Goal: Task Accomplishment & Management: Manage account settings

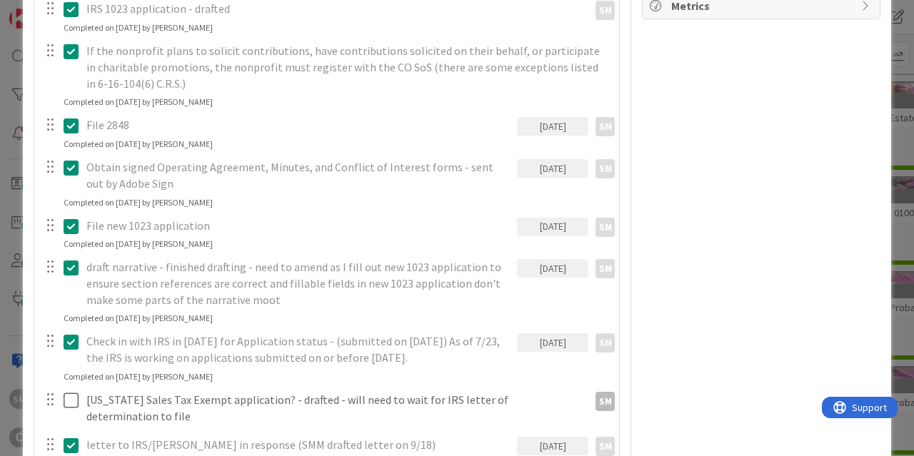
scroll to position [943, 0]
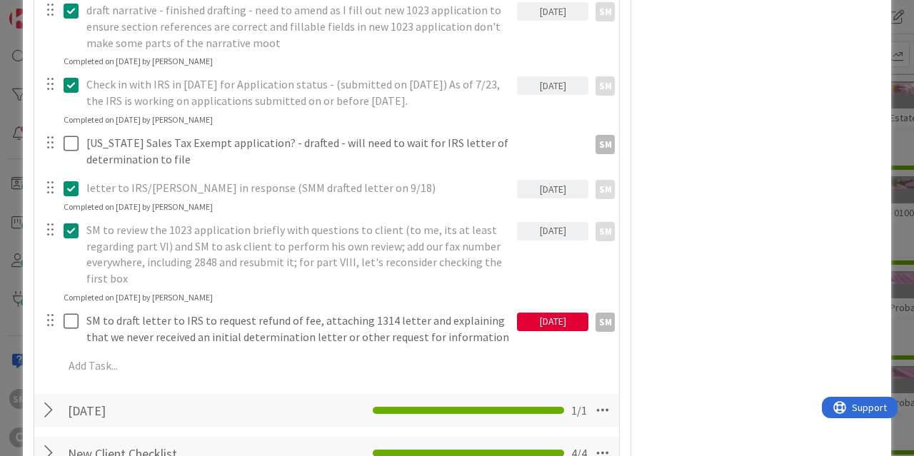
click at [551, 313] on div "[DATE]" at bounding box center [552, 322] width 71 height 19
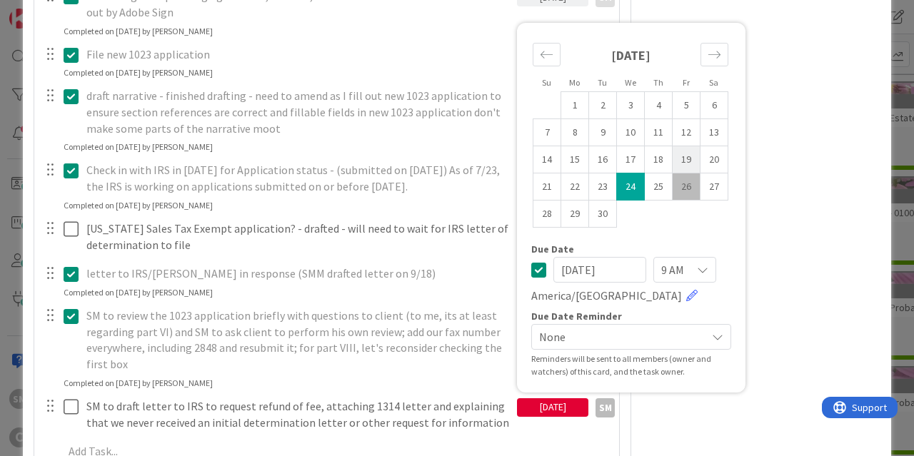
scroll to position [771, 0]
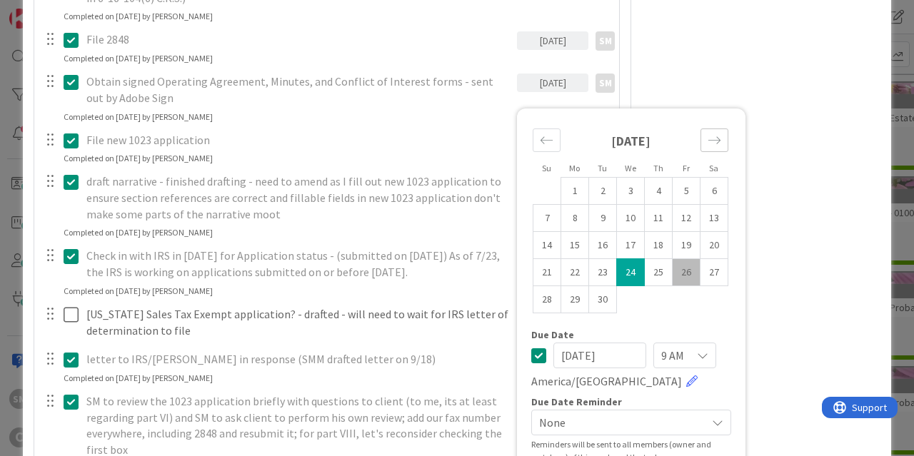
click at [714, 134] on icon "Move forward to switch to the next month." at bounding box center [715, 141] width 14 height 14
click at [690, 205] on td "10" at bounding box center [687, 218] width 28 height 27
type input "[DATE]"
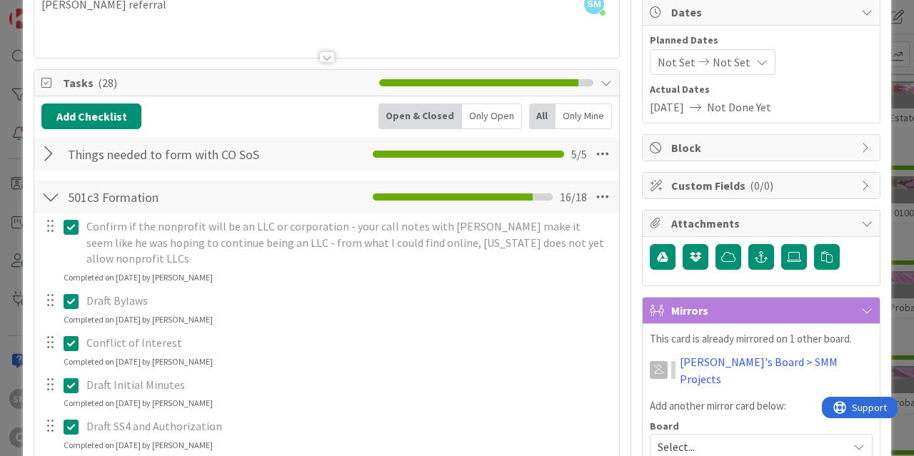
scroll to position [0, 0]
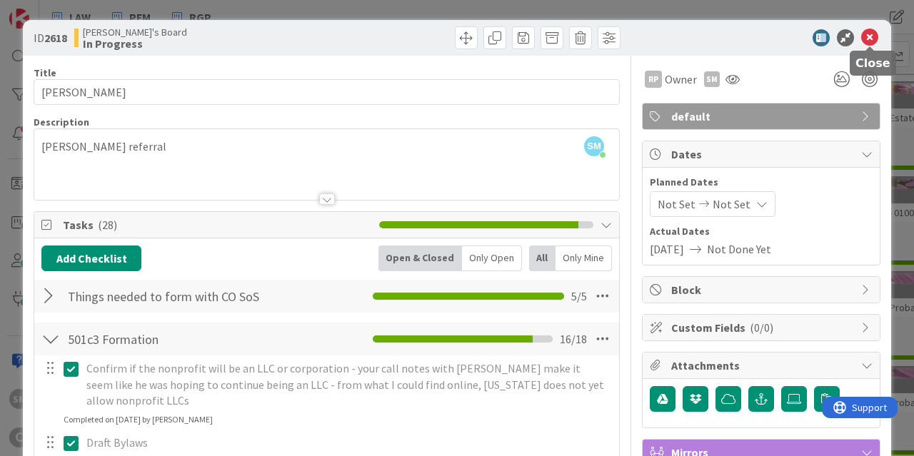
click at [866, 36] on icon at bounding box center [869, 37] width 17 height 17
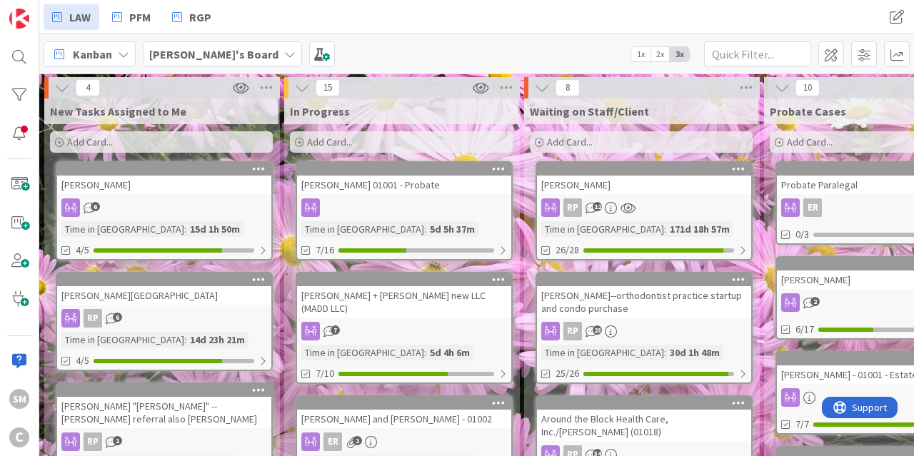
click at [394, 186] on div "[PERSON_NAME] 01001 - Probate" at bounding box center [404, 185] width 214 height 19
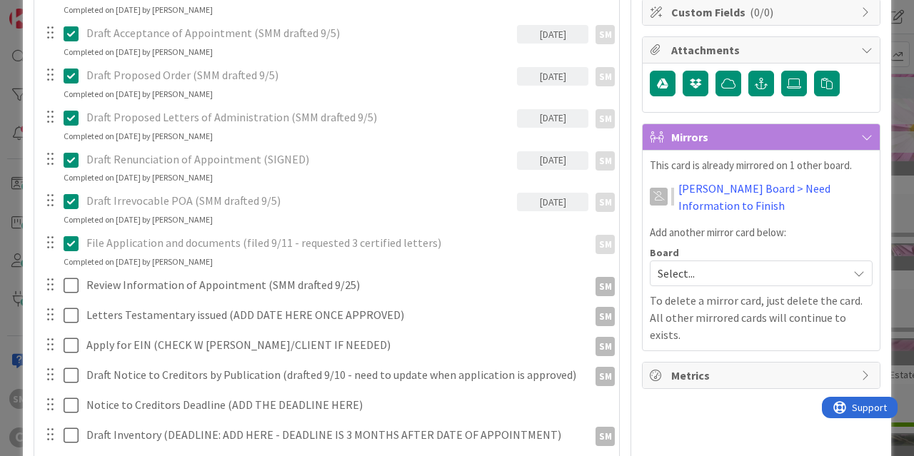
scroll to position [343, 0]
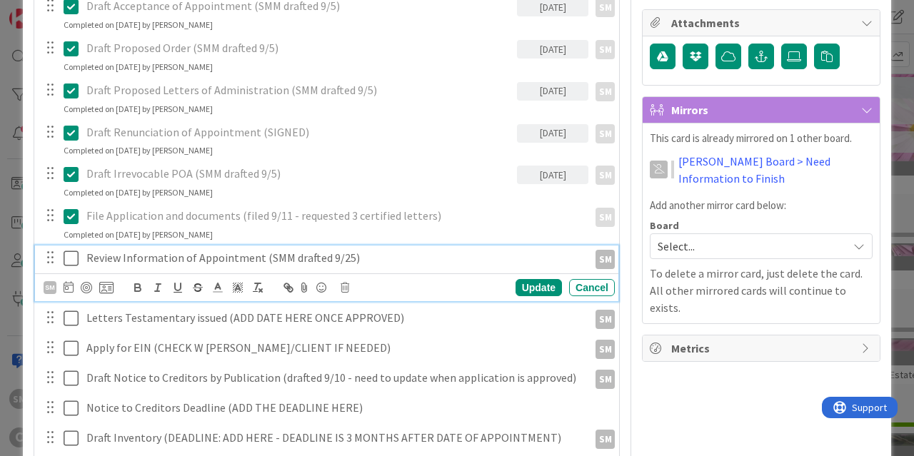
click at [354, 250] on p "Review Information of Appointment (SMM drafted 9/25)" at bounding box center [334, 258] width 496 height 16
drag, startPoint x: 124, startPoint y: 240, endPoint x: 37, endPoint y: 240, distance: 86.4
click at [81, 246] on div "Review Information of Appointment (SMM drafted 9/25)" at bounding box center [335, 258] width 508 height 25
click at [70, 281] on icon at bounding box center [69, 286] width 10 height 11
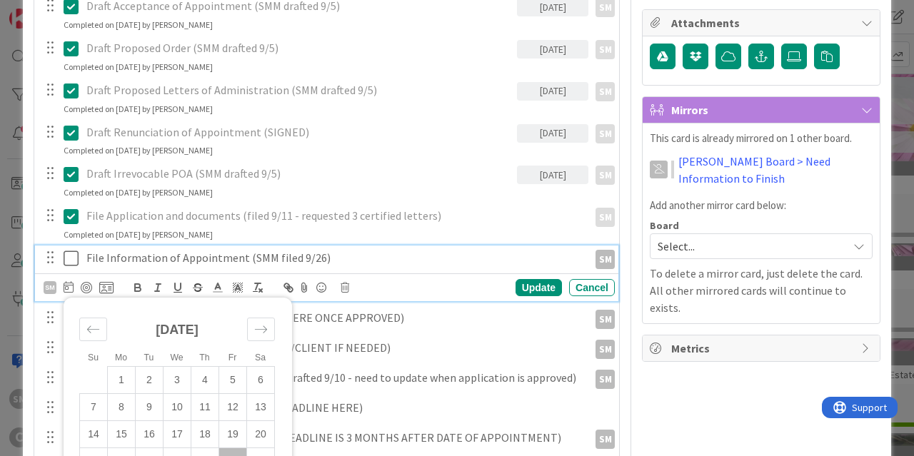
click at [236, 449] on td "26" at bounding box center [233, 462] width 28 height 27
type input "[DATE]"
click at [541, 279] on div "Update" at bounding box center [539, 287] width 46 height 17
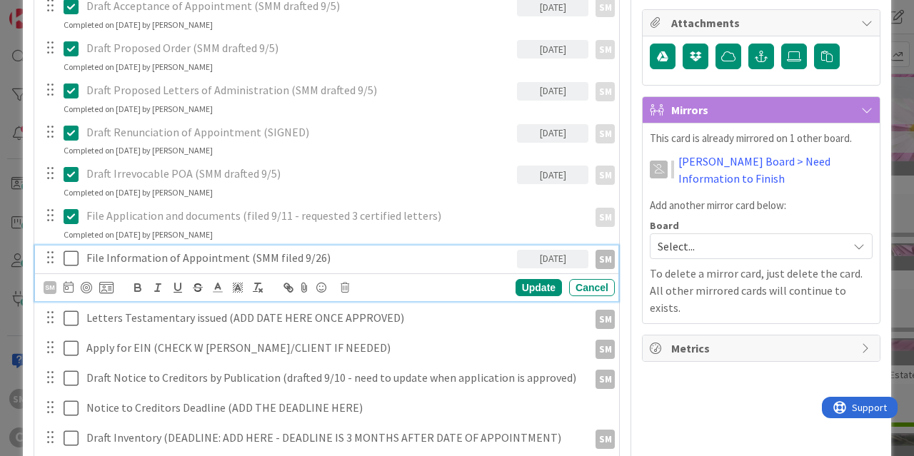
click at [74, 250] on icon at bounding box center [71, 258] width 15 height 17
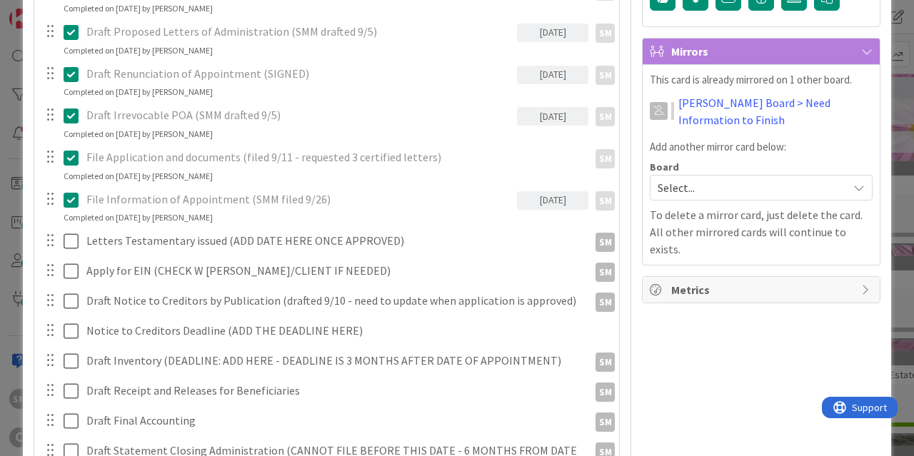
scroll to position [429, 0]
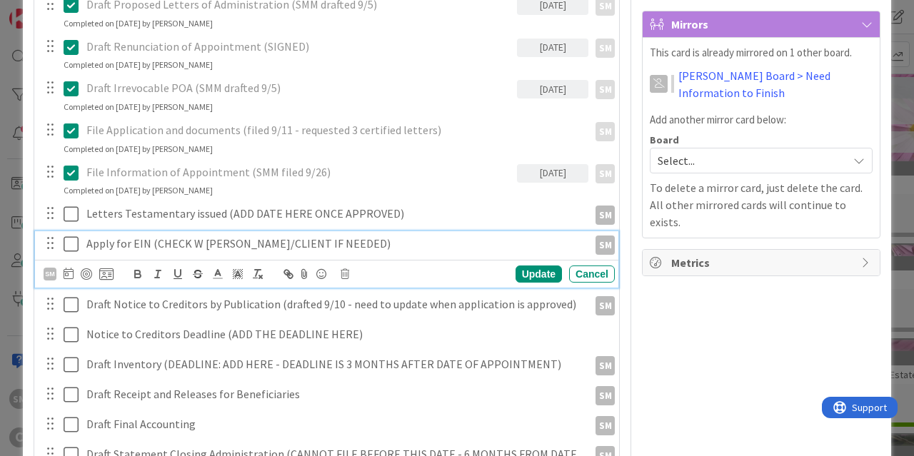
click at [126, 236] on p "Apply for EIN (CHECK W [PERSON_NAME]/CLIENT IF NEEDED)" at bounding box center [334, 244] width 496 height 16
click at [779, 329] on div "Owner SM default Dates Planned Dates Not Set Not Set Actual Dates [DATE] Not Do…" at bounding box center [761, 378] width 239 height 1502
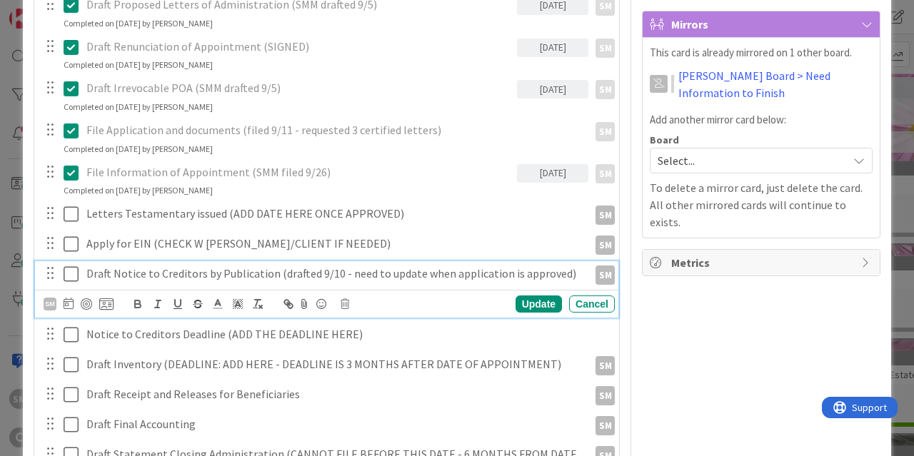
click at [129, 266] on p "Draft Notice to Creditors by Publication (drafted 9/10 - need to update when ap…" at bounding box center [334, 274] width 496 height 16
click at [114, 266] on p "Draft Notice to Creditors by Publication (drafted 9/10 - need to update when ap…" at bounding box center [334, 274] width 496 height 16
click at [279, 266] on p "Draft Notice to Creditors by Publication (drafted 9/10 - need to update when ap…" at bounding box center [334, 274] width 496 height 16
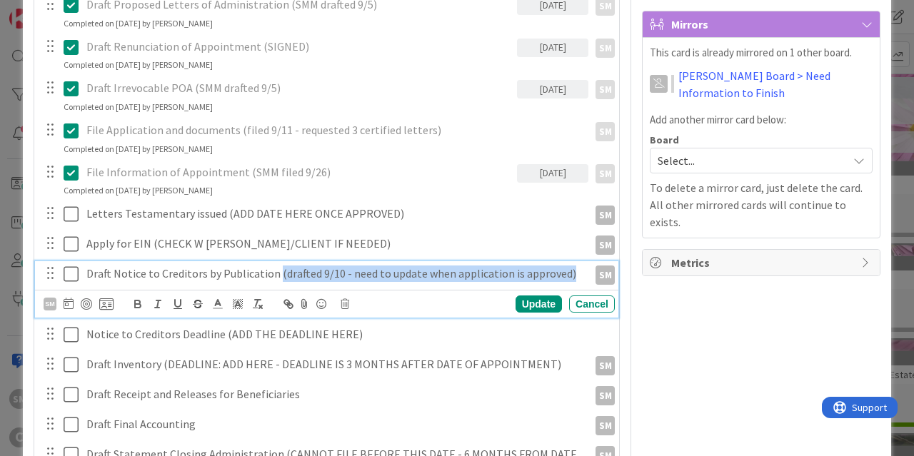
drag, startPoint x: 275, startPoint y: 262, endPoint x: 575, endPoint y: 258, distance: 300.1
click at [575, 266] on p "Draft Notice to Creditors by Publication (drafted 9/10 - need to update when ap…" at bounding box center [334, 274] width 496 height 16
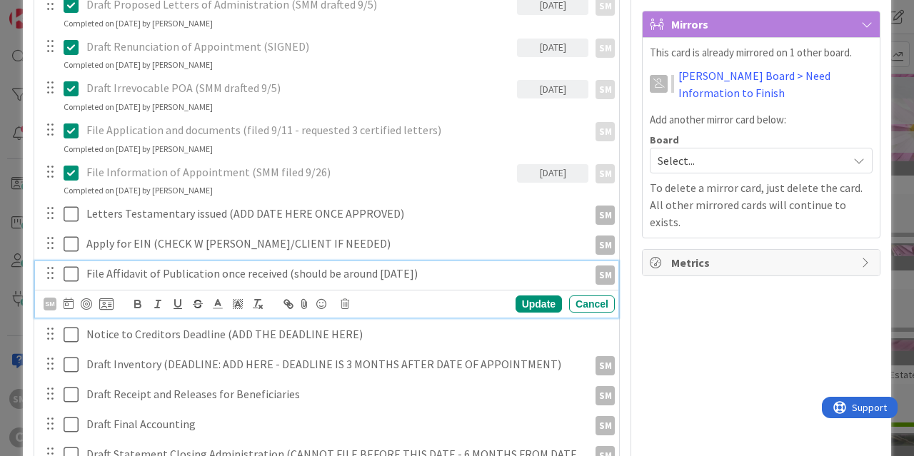
click at [422, 266] on p "File Affidavit of Publication once received (should be around [DATE])" at bounding box center [334, 274] width 496 height 16
click at [65, 298] on icon at bounding box center [69, 303] width 10 height 11
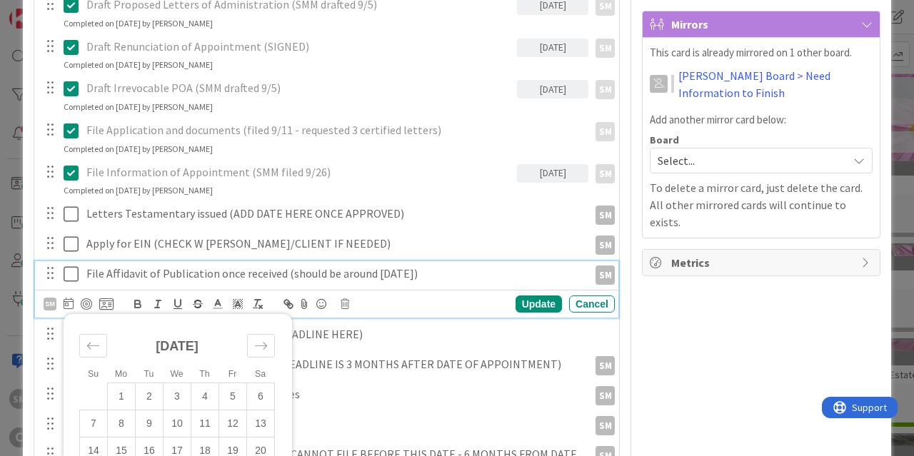
scroll to position [600, 0]
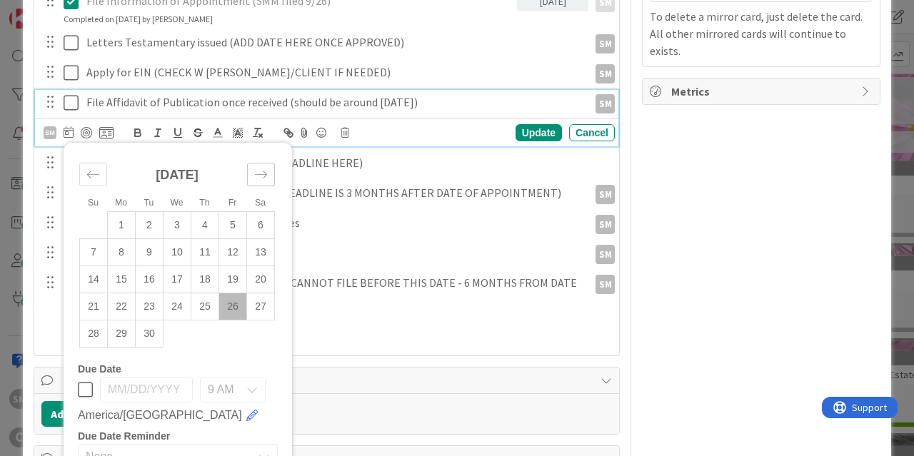
click at [254, 163] on div "Move forward to switch to the next month." at bounding box center [261, 175] width 28 height 24
click at [116, 266] on td "13" at bounding box center [122, 279] width 28 height 27
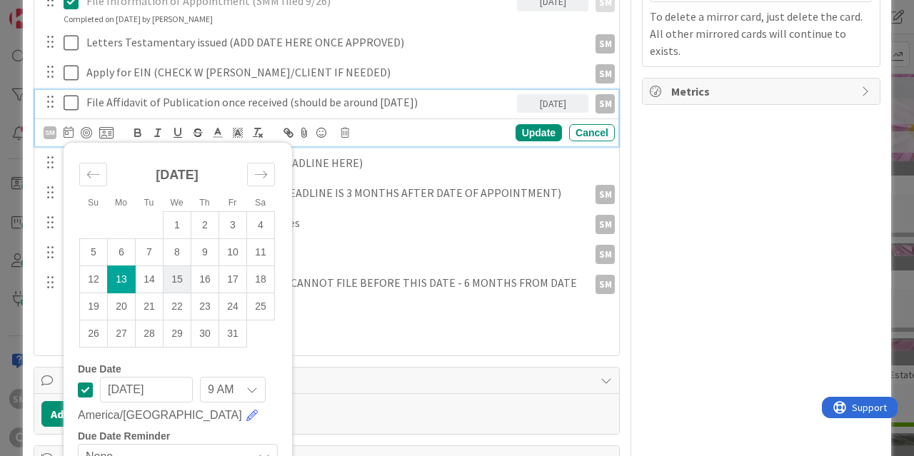
click at [179, 266] on td "15" at bounding box center [178, 279] width 28 height 27
type input "[DATE]"
click at [396, 94] on p "File Affidavit of Publication once received (should be around [DATE])" at bounding box center [298, 102] width 425 height 16
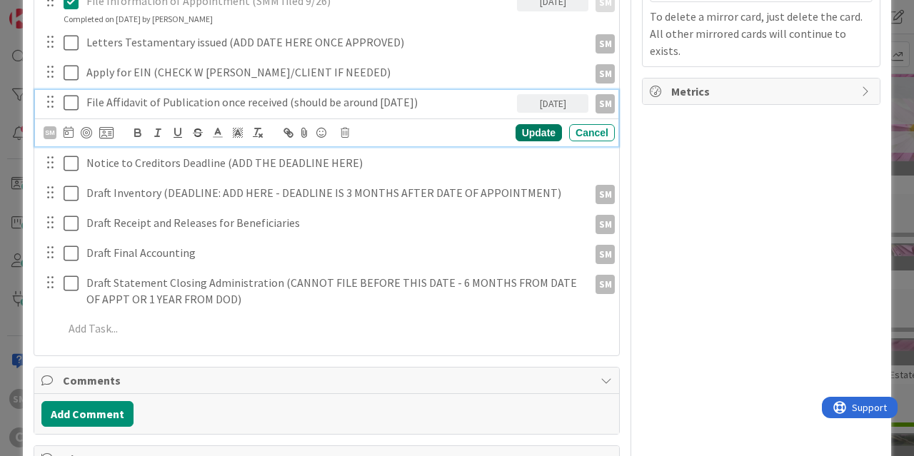
click at [537, 124] on div "Update" at bounding box center [539, 132] width 46 height 17
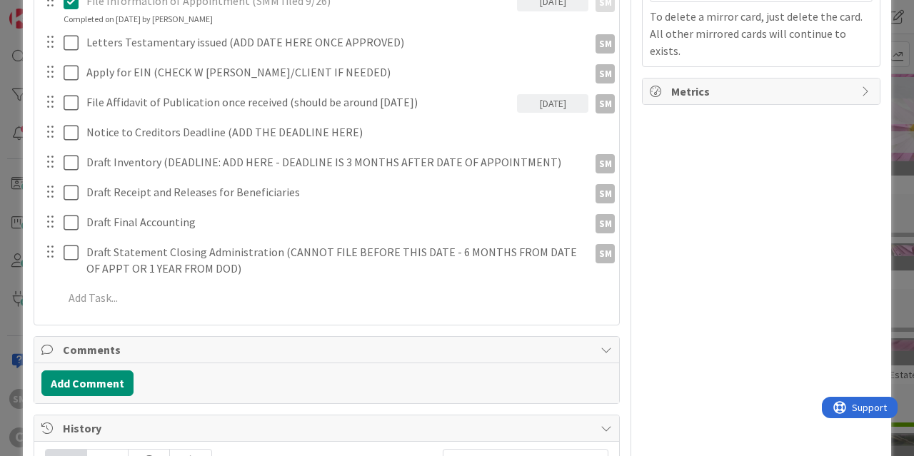
scroll to position [514, 0]
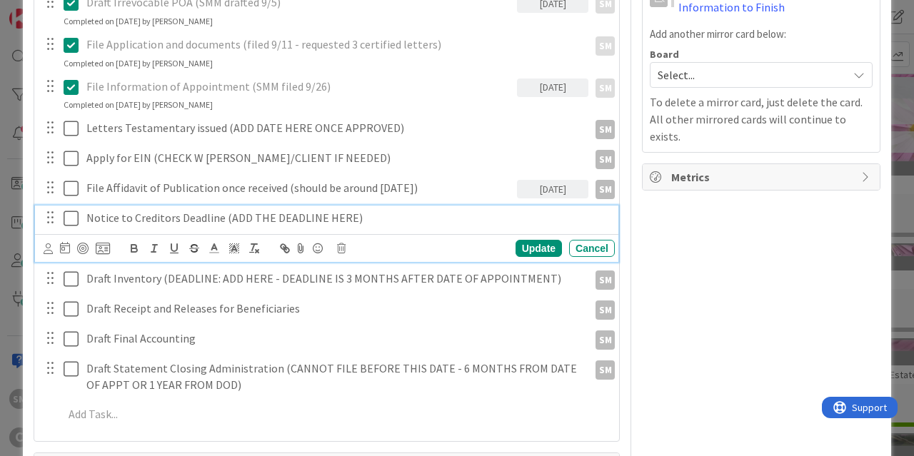
click at [116, 210] on p "Notice to Creditors Deadline (ADD THE DEADLINE HERE)" at bounding box center [347, 218] width 523 height 16
drag, startPoint x: 224, startPoint y: 202, endPoint x: 345, endPoint y: 201, distance: 120.7
click at [345, 210] on p "Notice to Creditors Deadline (ADD THE DEADLINE HERE)" at bounding box center [347, 218] width 523 height 16
click at [65, 242] on icon at bounding box center [65, 247] width 10 height 11
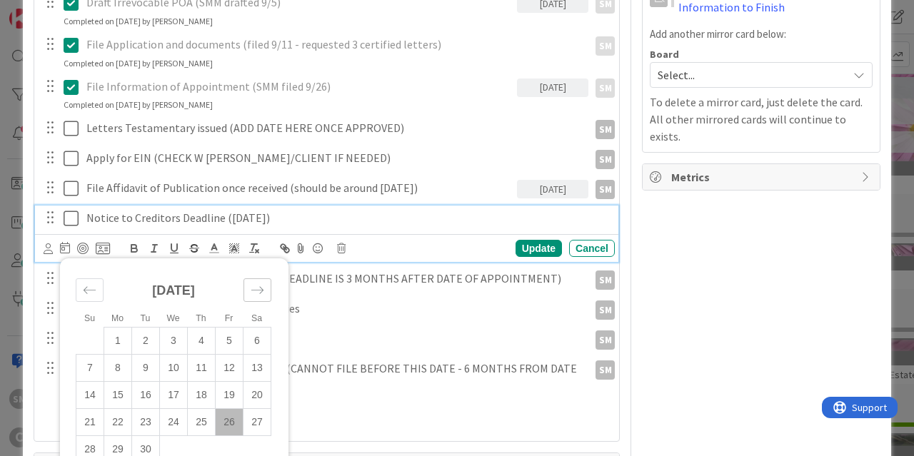
click at [254, 284] on icon "Move forward to switch to the next month." at bounding box center [258, 291] width 14 height 14
click at [151, 436] on td "27" at bounding box center [146, 449] width 28 height 27
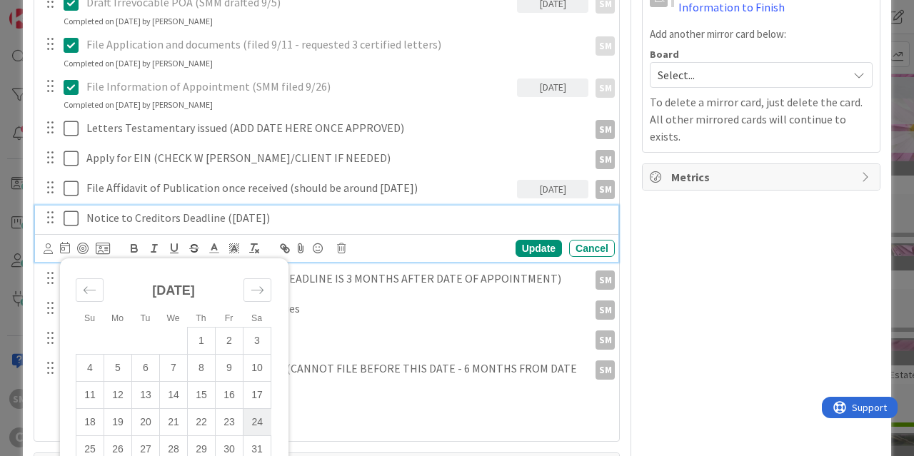
type input "[DATE]"
click at [551, 240] on div "Update" at bounding box center [539, 248] width 46 height 17
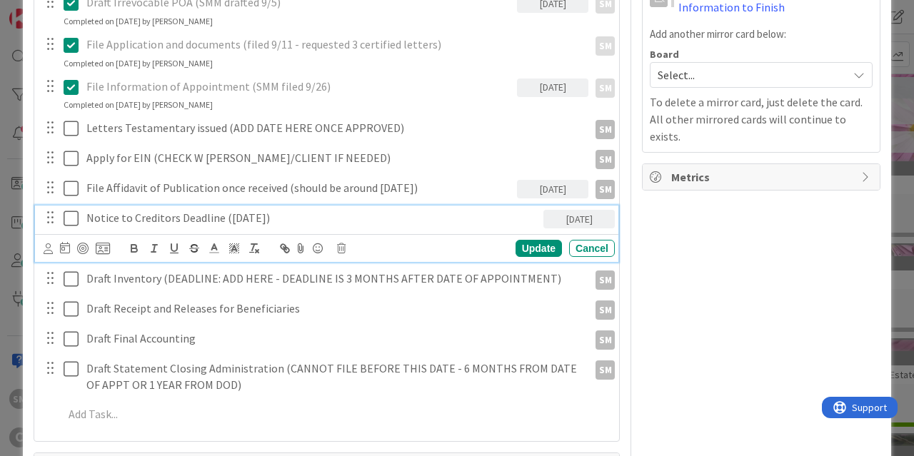
click at [229, 210] on p "Notice to Creditors Deadline ([DATE])" at bounding box center [311, 218] width 451 height 16
click at [48, 244] on icon at bounding box center [48, 249] width 9 height 11
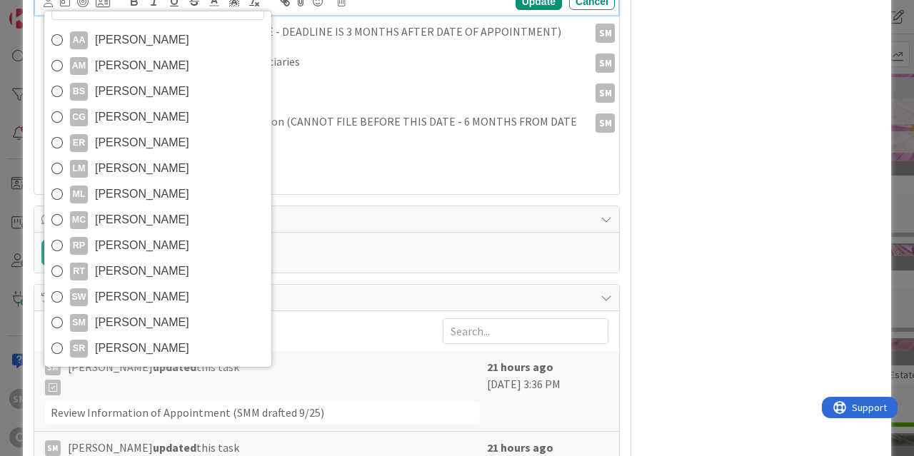
scroll to position [771, 0]
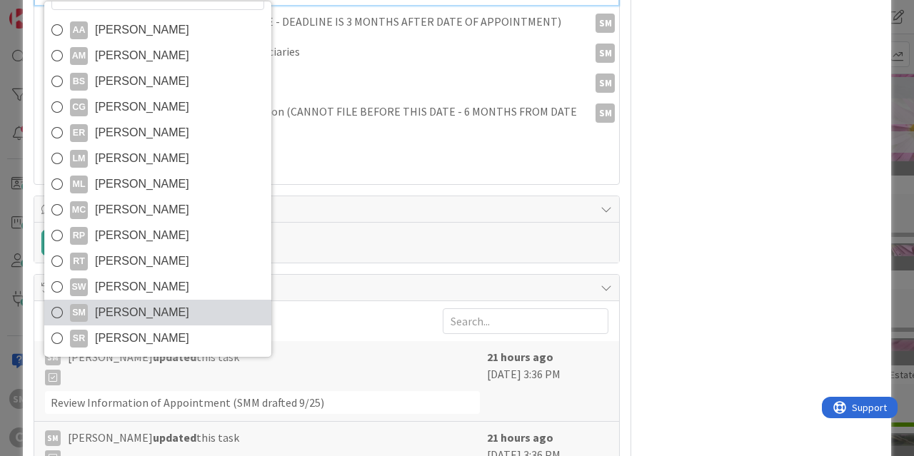
click at [118, 302] on span "[PERSON_NAME]" at bounding box center [142, 312] width 94 height 21
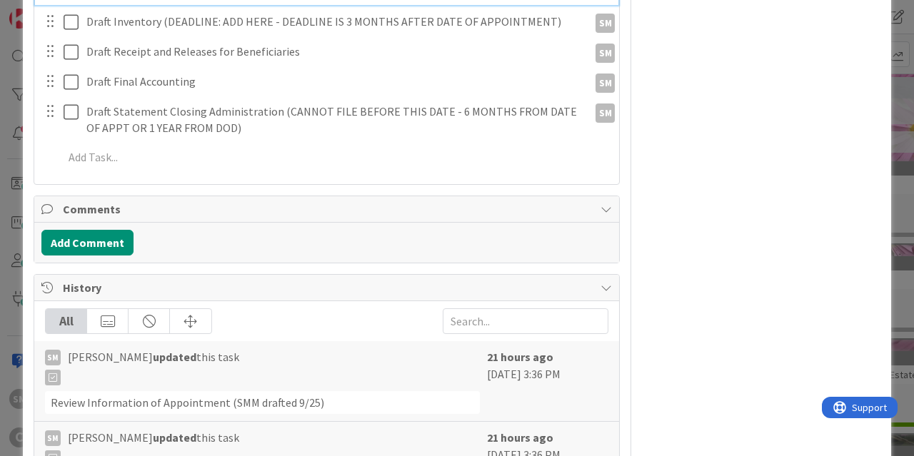
click at [769, 199] on div "Owner SM default Dates Planned Dates Not Set Not Set Actual Dates [DATE] Not Do…" at bounding box center [761, 35] width 239 height 1502
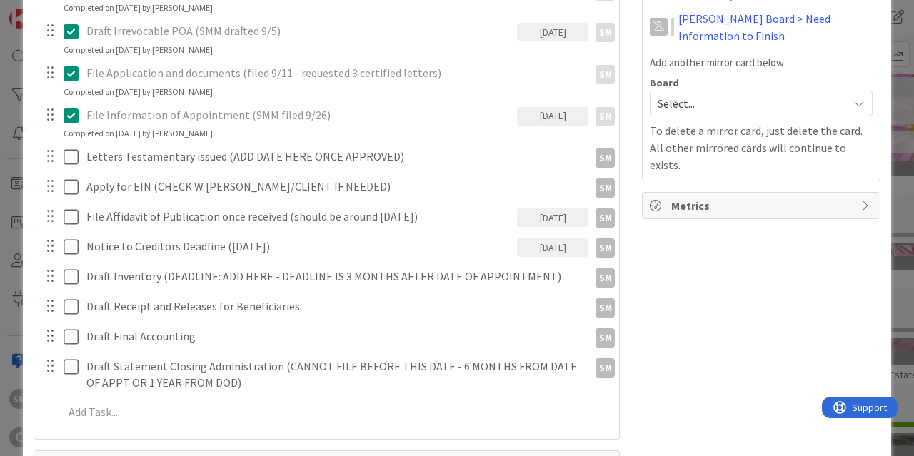
scroll to position [484, 0]
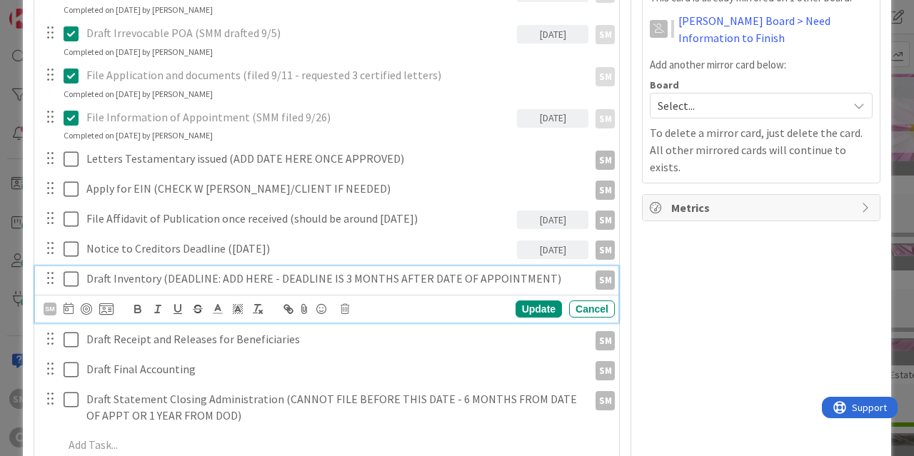
click at [178, 271] on p "Draft Inventory (DEADLINE: ADD HERE - DEADLINE IS 3 MONTHS AFTER DATE OF APPOIN…" at bounding box center [334, 279] width 496 height 16
click at [214, 271] on p "Draft Inventory (DEADLINE: ADD HERE - DEADLINE IS 3 MONTHS AFTER DATE OF APPOIN…" at bounding box center [334, 279] width 496 height 16
click at [62, 301] on div "SM" at bounding box center [79, 309] width 70 height 17
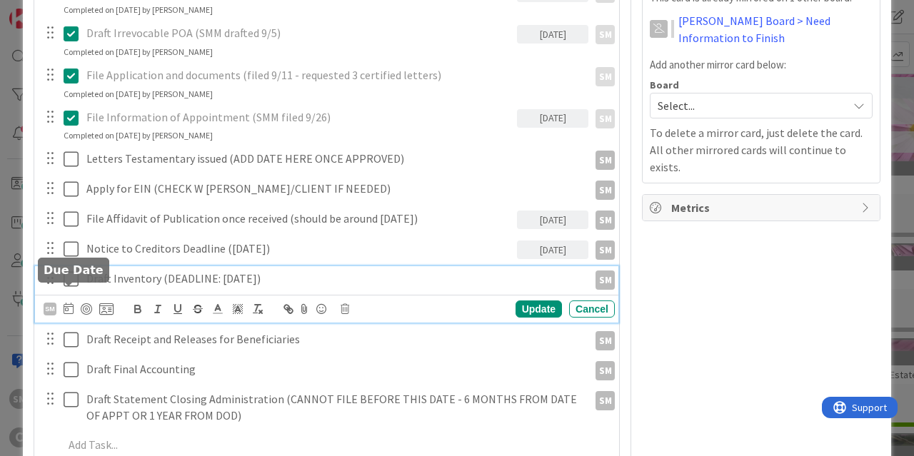
click at [68, 303] on icon at bounding box center [69, 308] width 10 height 11
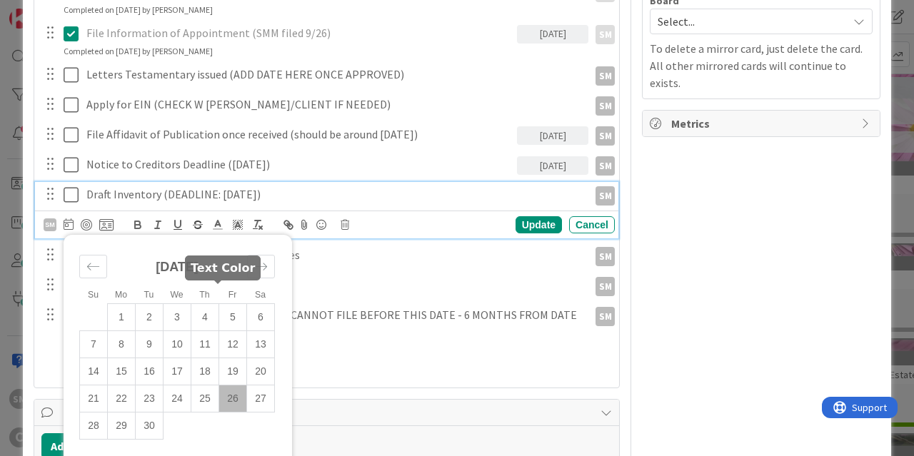
scroll to position [569, 0]
click at [261, 259] on icon "Move forward to switch to the next month." at bounding box center [261, 266] width 14 height 14
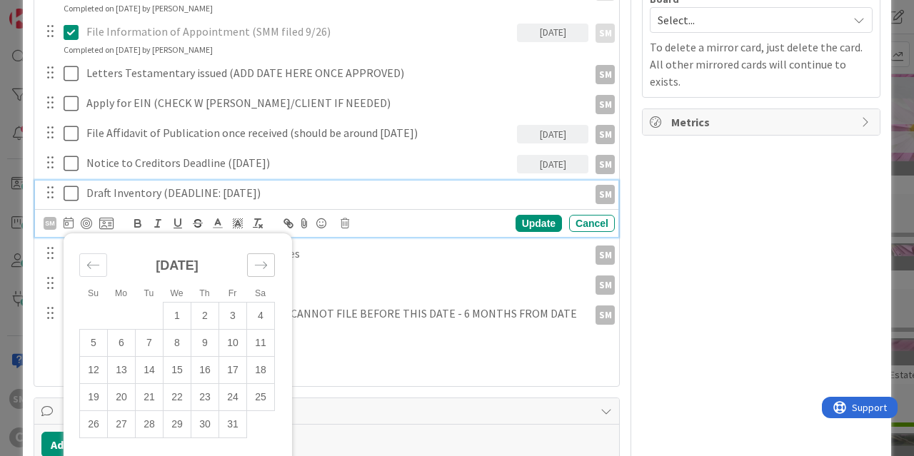
click at [261, 259] on icon "Move forward to switch to the next month." at bounding box center [261, 266] width 14 height 14
click at [205, 384] on td "20" at bounding box center [205, 397] width 28 height 27
type input "[DATE]"
click at [547, 215] on div "Update" at bounding box center [539, 223] width 46 height 17
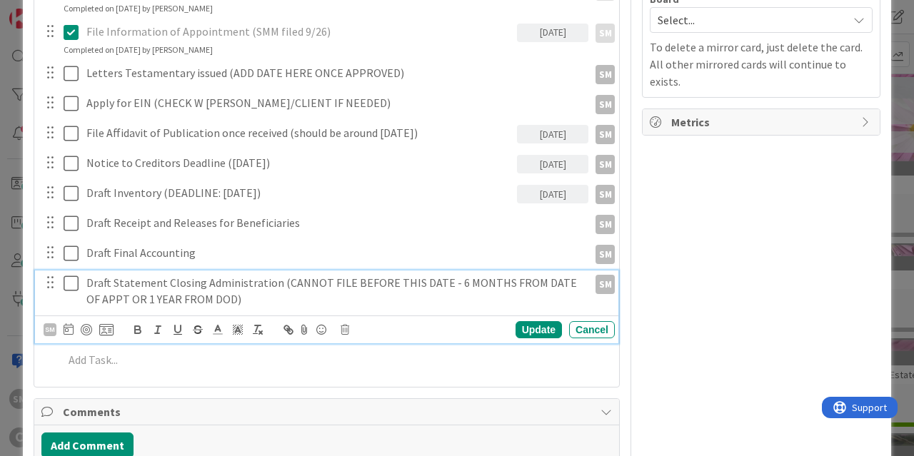
click at [277, 275] on p "Draft Statement Closing Administration (CANNOT FILE BEFORE THIS DATE - 6 MONTHS…" at bounding box center [334, 291] width 496 height 32
click at [113, 285] on p "Draft Statement Closing Administration (CANNOT FILE BEFORE THIS DATE - 6 MONTHS…" at bounding box center [334, 291] width 496 height 32
click at [67, 324] on icon at bounding box center [69, 329] width 10 height 11
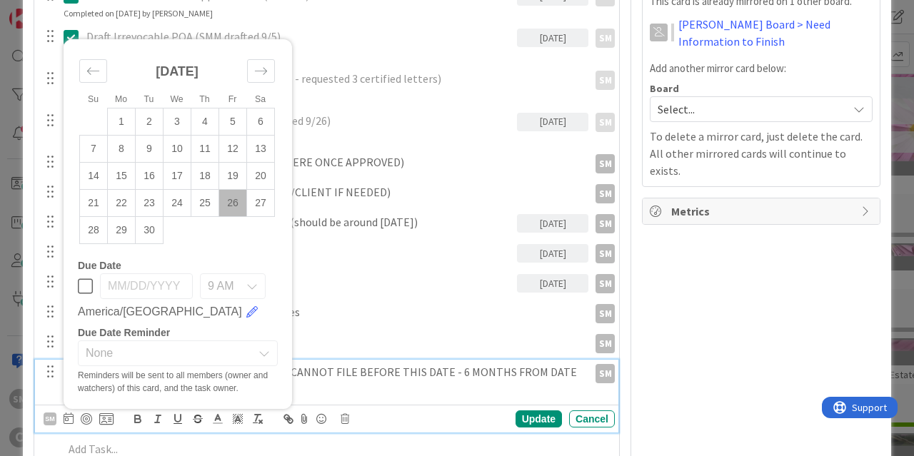
scroll to position [398, 0]
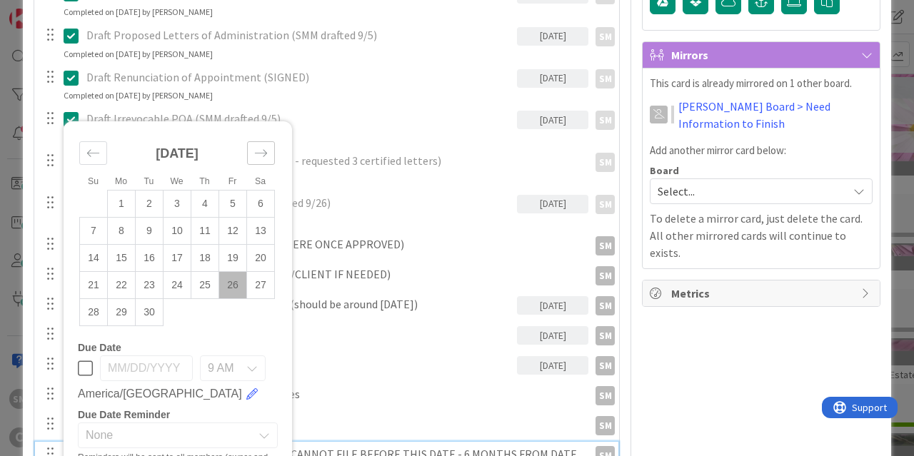
click at [259, 146] on icon "Move forward to switch to the next month." at bounding box center [261, 153] width 14 height 14
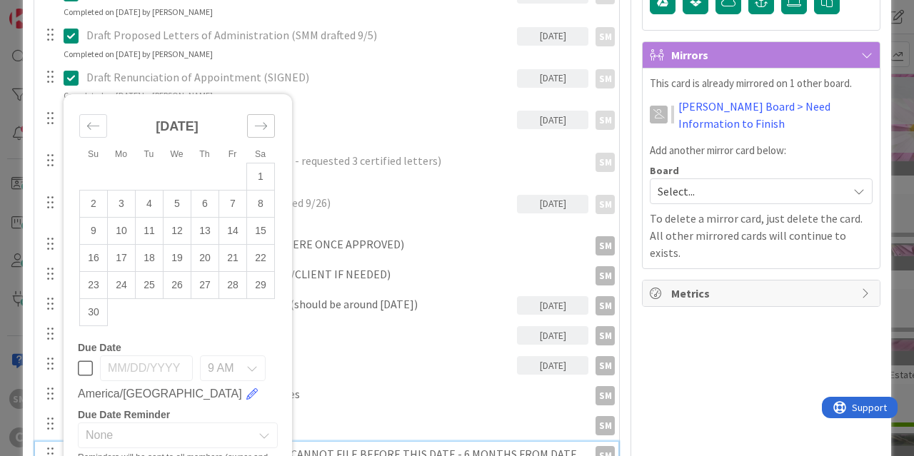
click at [259, 149] on small "Sa" at bounding box center [260, 154] width 11 height 10
click at [266, 122] on icon "Move forward to switch to the next month." at bounding box center [261, 125] width 12 height 7
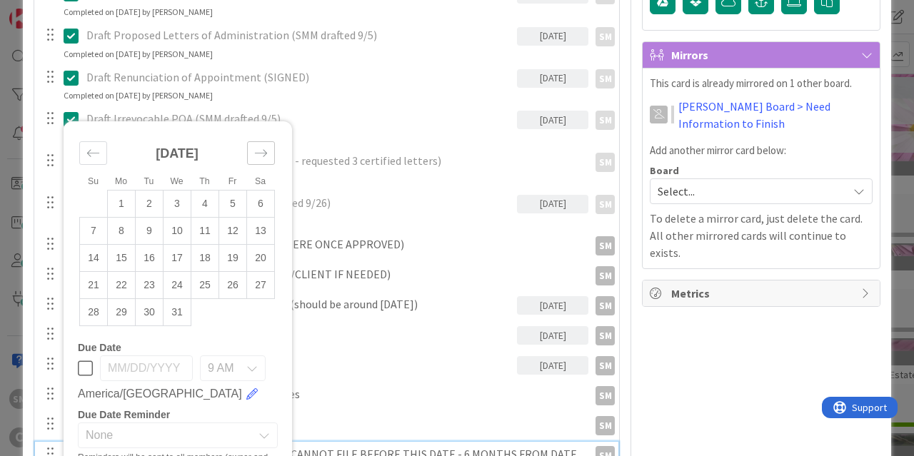
click at [266, 141] on div "Move forward to switch to the next month." at bounding box center [261, 153] width 28 height 24
click at [259, 146] on icon "Move forward to switch to the next month." at bounding box center [261, 153] width 14 height 14
click at [259, 174] on icon "Move forward to switch to the next month." at bounding box center [261, 181] width 14 height 14
click at [171, 271] on td "25" at bounding box center [178, 284] width 28 height 27
type input "[DATE]"
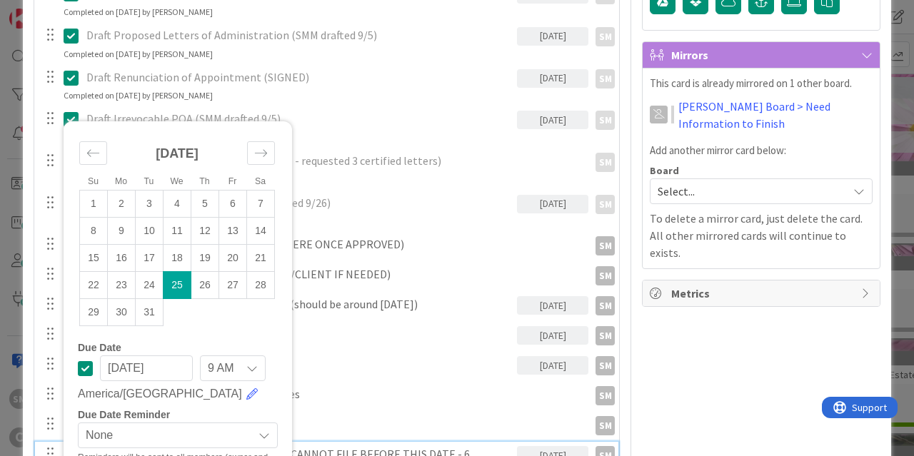
click at [765, 342] on div "Owner SM default Dates Planned Dates Not Set Not Set Actual Dates [DATE] Not Do…" at bounding box center [761, 409] width 239 height 1502
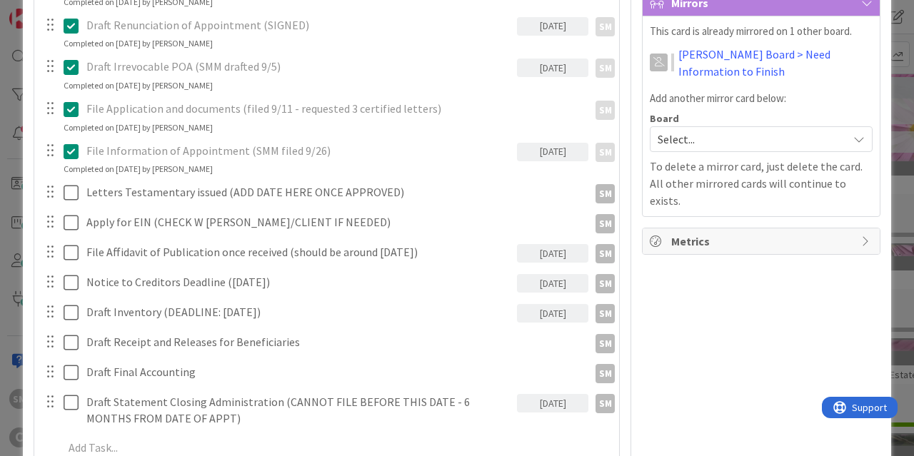
scroll to position [484, 0]
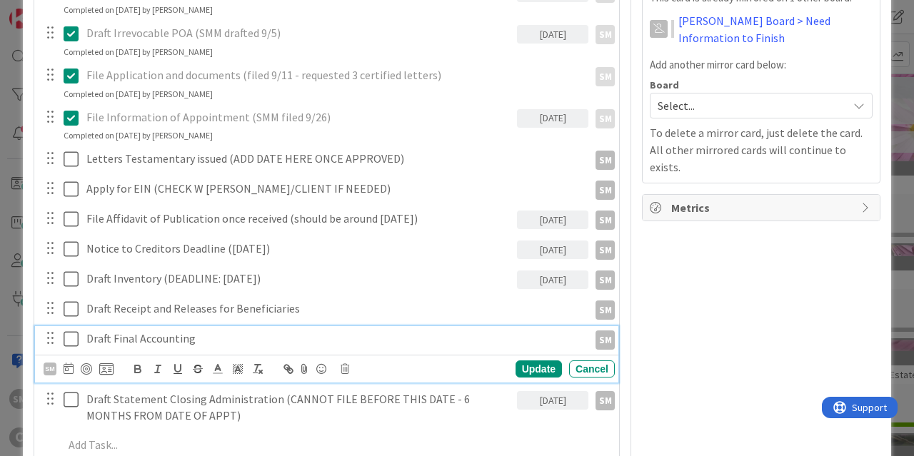
click at [229, 331] on p "Draft Final Accounting" at bounding box center [334, 339] width 496 height 16
click at [67, 363] on icon at bounding box center [69, 368] width 10 height 11
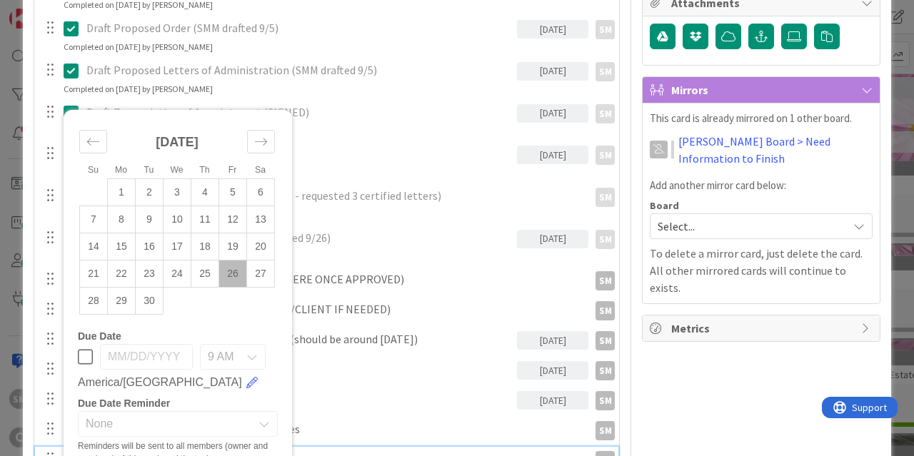
scroll to position [312, 0]
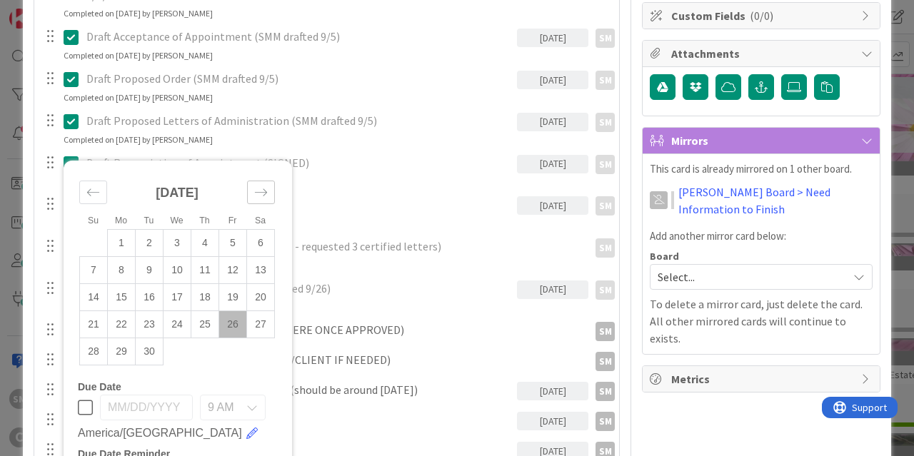
click at [254, 181] on div "Move forward to switch to the next month." at bounding box center [261, 193] width 28 height 24
click at [261, 186] on icon "Move forward to switch to the next month." at bounding box center [261, 193] width 14 height 14
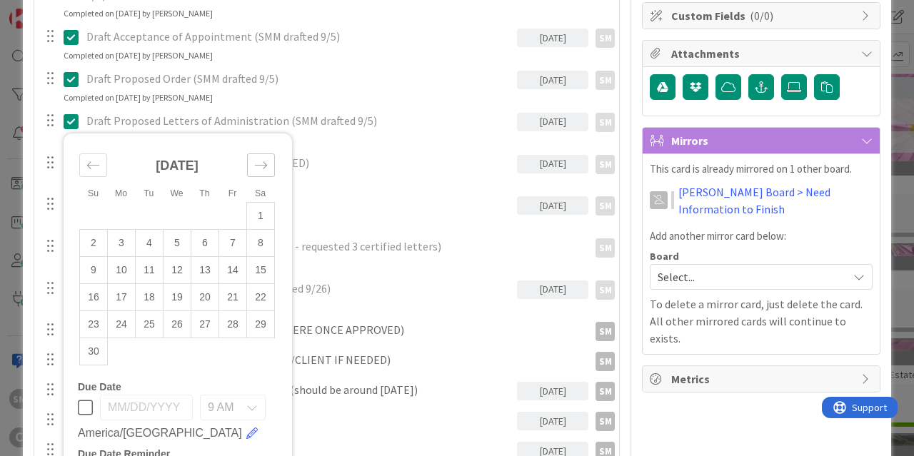
click at [261, 159] on icon "Move forward to switch to the next month." at bounding box center [261, 166] width 14 height 14
click at [266, 189] on icon "Move forward to switch to the next month." at bounding box center [261, 192] width 12 height 7
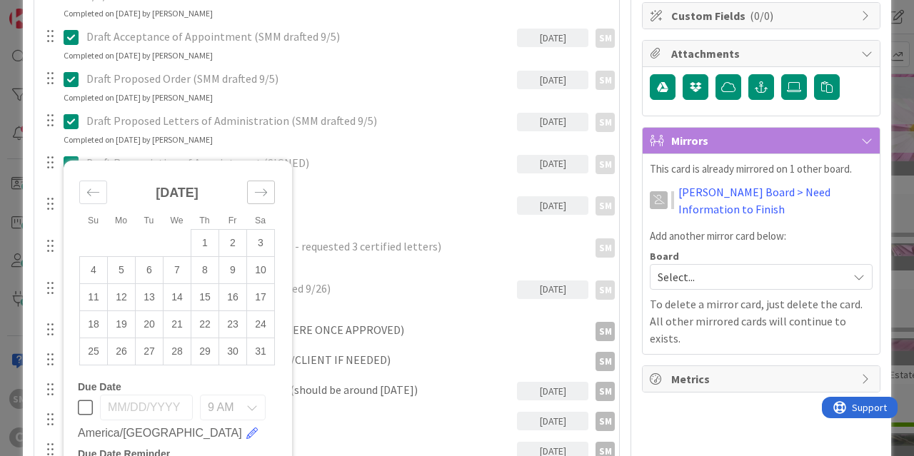
click at [266, 189] on icon "Move forward to switch to the next month." at bounding box center [261, 192] width 12 height 7
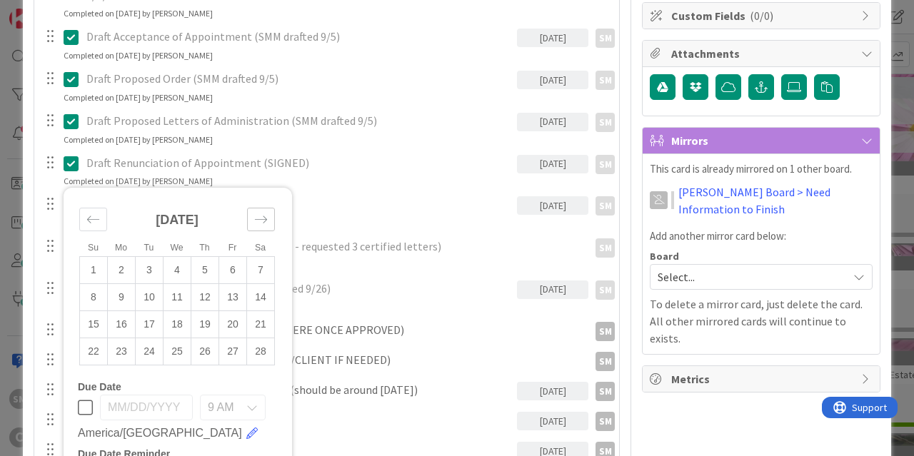
click at [266, 213] on div "Move forward to switch to the next month." at bounding box center [261, 220] width 28 height 24
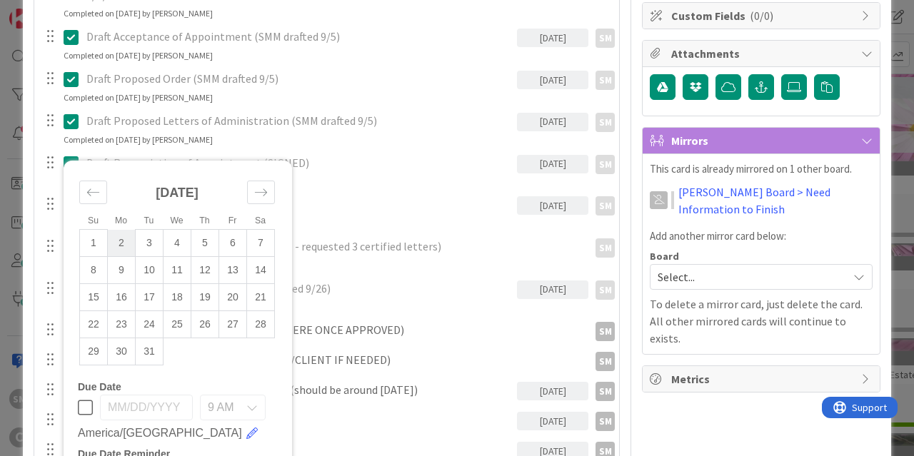
click at [126, 230] on td "2" at bounding box center [122, 243] width 28 height 27
type input "[DATE]"
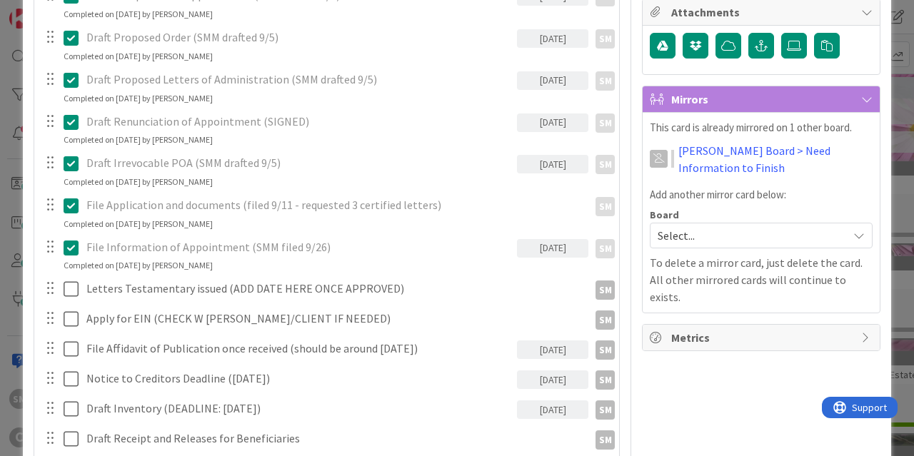
scroll to position [484, 0]
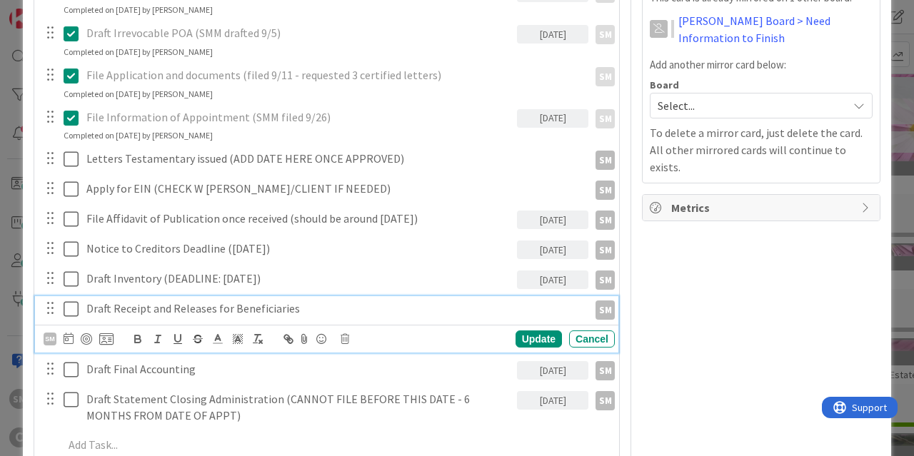
click at [459, 301] on p "Draft Receipt and Releases for Beneficiaries" at bounding box center [334, 309] width 496 height 16
click at [69, 333] on icon at bounding box center [69, 338] width 10 height 11
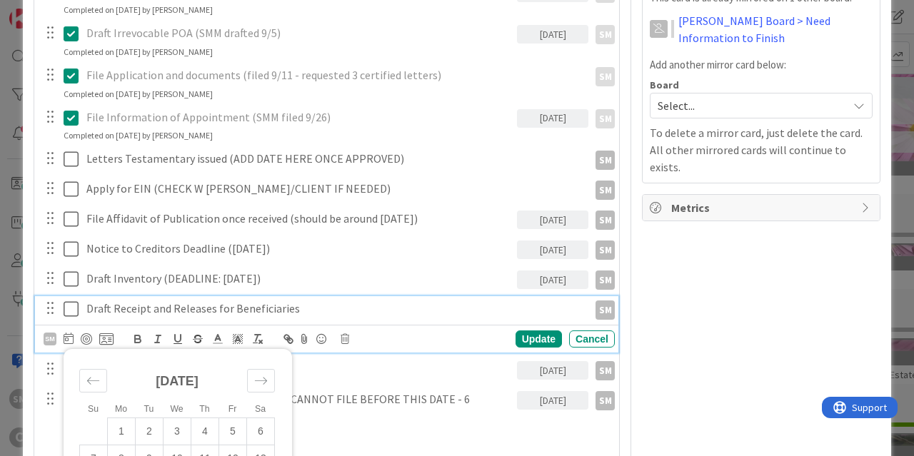
scroll to position [398, 0]
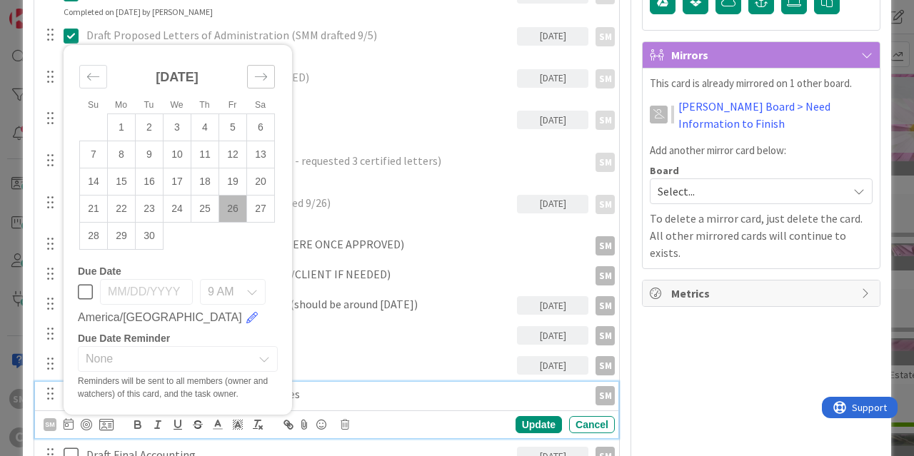
click at [259, 65] on div "Move forward to switch to the next month." at bounding box center [261, 77] width 28 height 24
click at [259, 70] on icon "Move forward to switch to the next month." at bounding box center [261, 77] width 14 height 14
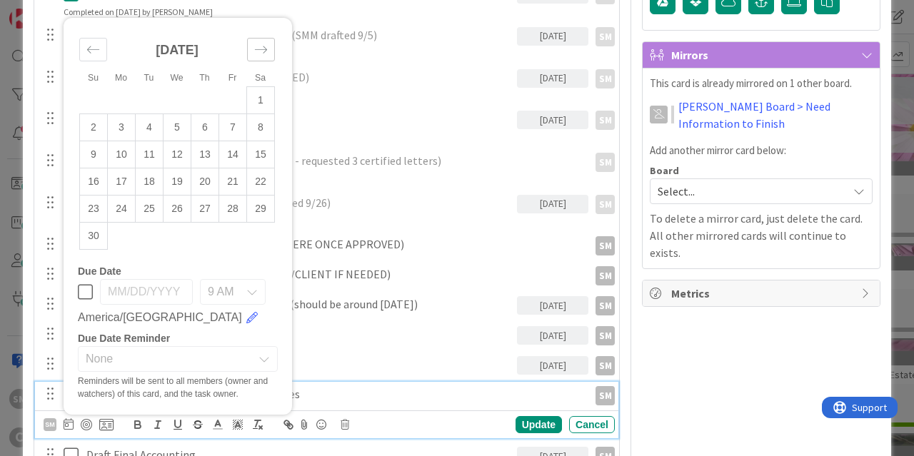
click at [259, 43] on icon "Move forward to switch to the next month." at bounding box center [261, 50] width 14 height 14
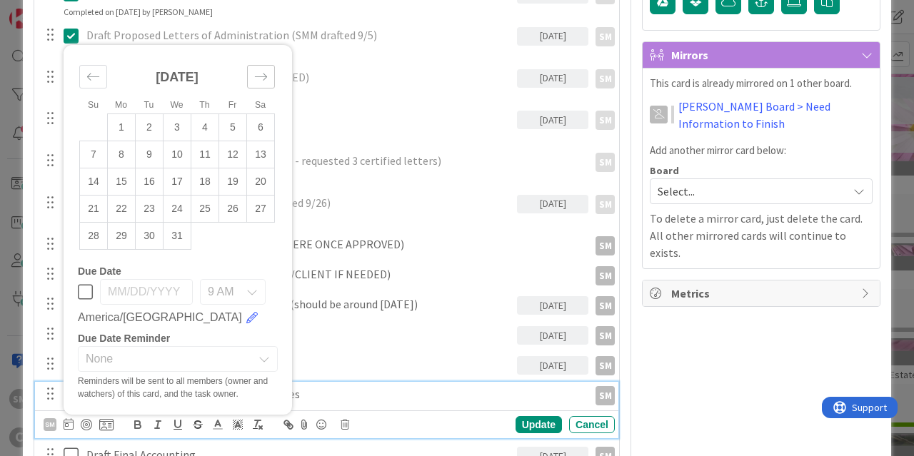
click at [259, 65] on div "Move forward to switch to the next month." at bounding box center [261, 77] width 28 height 24
click at [258, 70] on div "Move forward to switch to the next month." at bounding box center [261, 77] width 28 height 24
click at [255, 97] on icon "Move forward to switch to the next month." at bounding box center [261, 104] width 14 height 14
click at [121, 115] on td "2" at bounding box center [122, 127] width 28 height 27
type input "[DATE]"
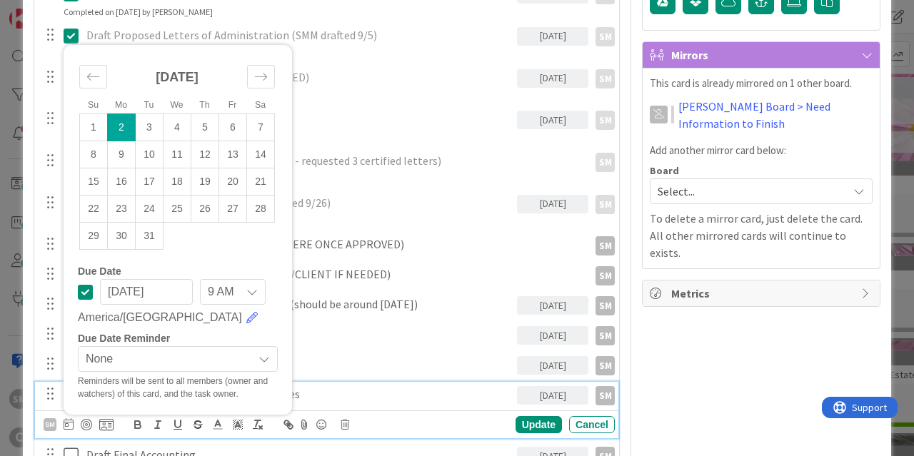
click at [737, 336] on div "Owner SM default Dates Planned Dates Not Set Not Set Actual Dates [DATE] Not Do…" at bounding box center [761, 409] width 239 height 1502
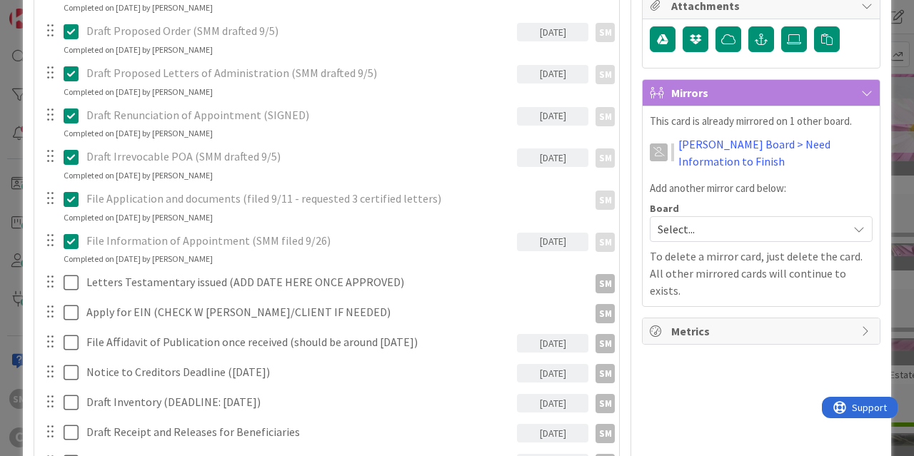
scroll to position [312, 0]
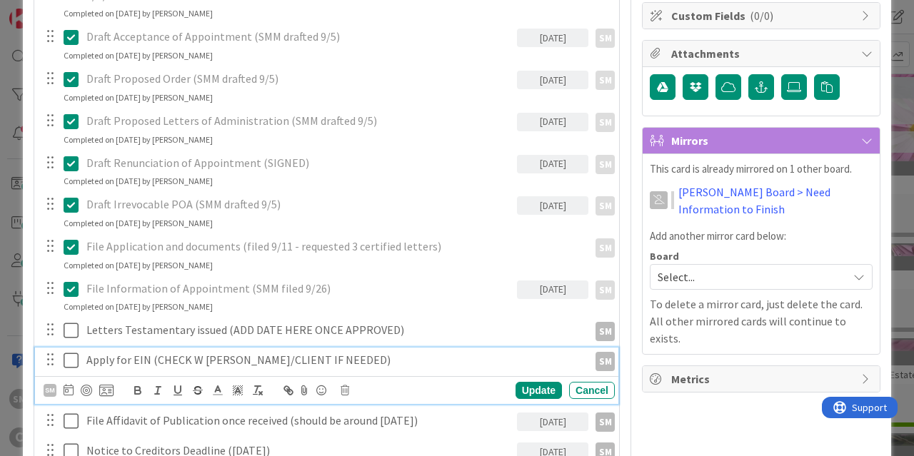
click at [204, 352] on p "Apply for EIN (CHECK W [PERSON_NAME]/CLIENT IF NEEDED)" at bounding box center [334, 360] width 496 height 16
click at [67, 384] on icon at bounding box center [69, 389] width 10 height 11
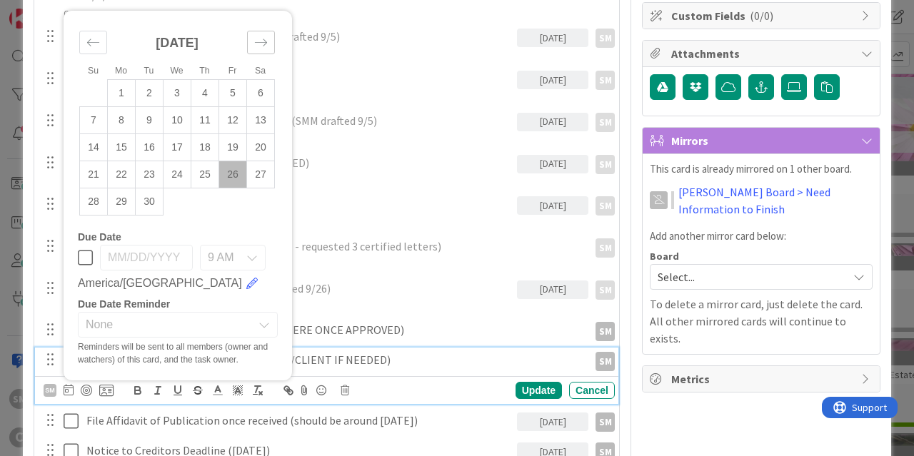
click at [260, 36] on icon "Move forward to switch to the next month." at bounding box center [261, 43] width 14 height 14
click at [121, 108] on td "6" at bounding box center [122, 120] width 28 height 27
type input "[DATE]"
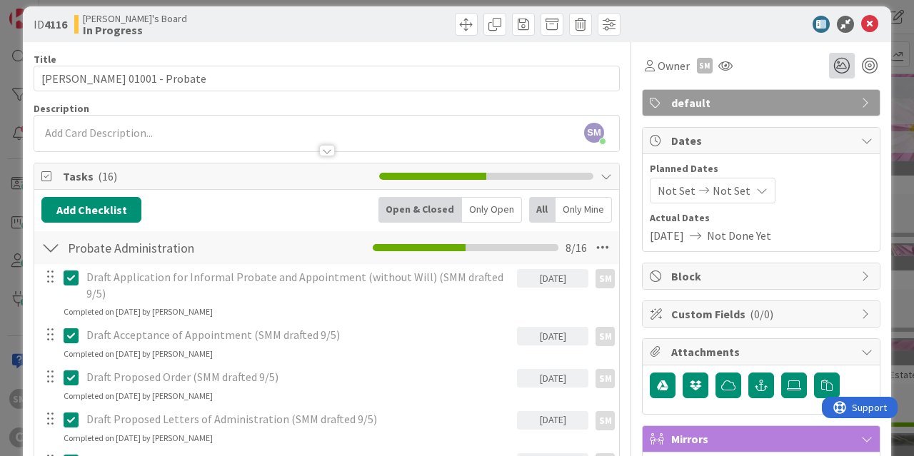
scroll to position [0, 0]
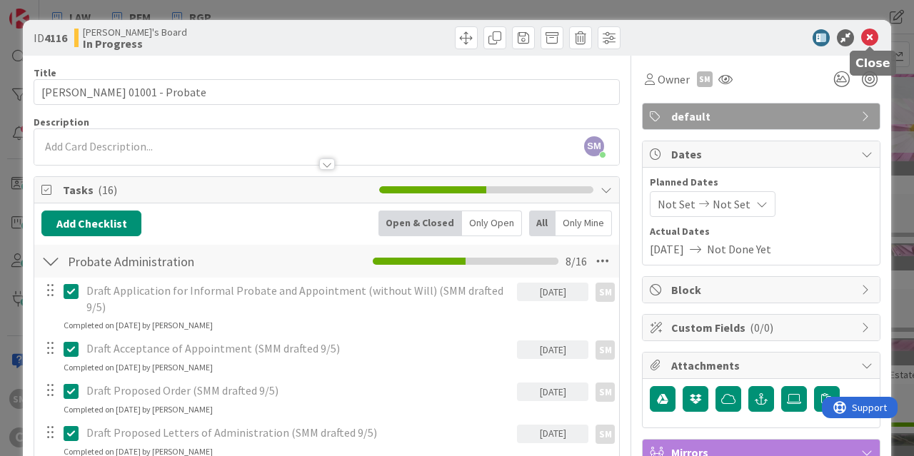
click at [866, 31] on icon at bounding box center [869, 37] width 17 height 17
